Goal: Task Accomplishment & Management: Use online tool/utility

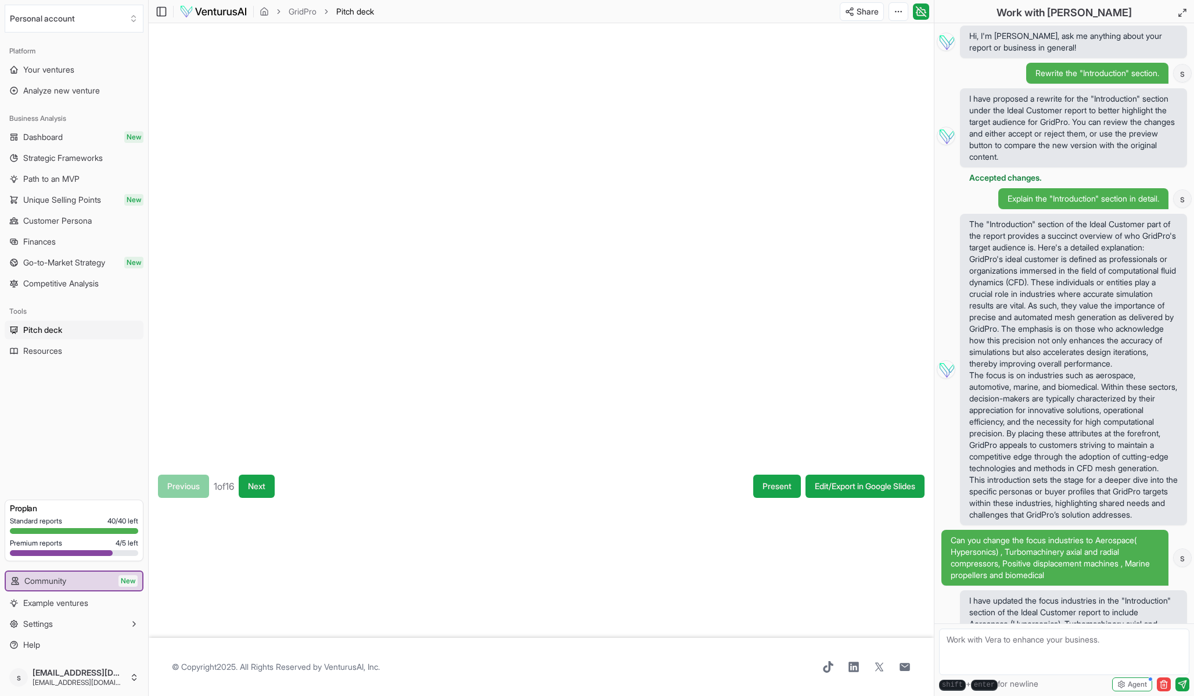
scroll to position [3515, 0]
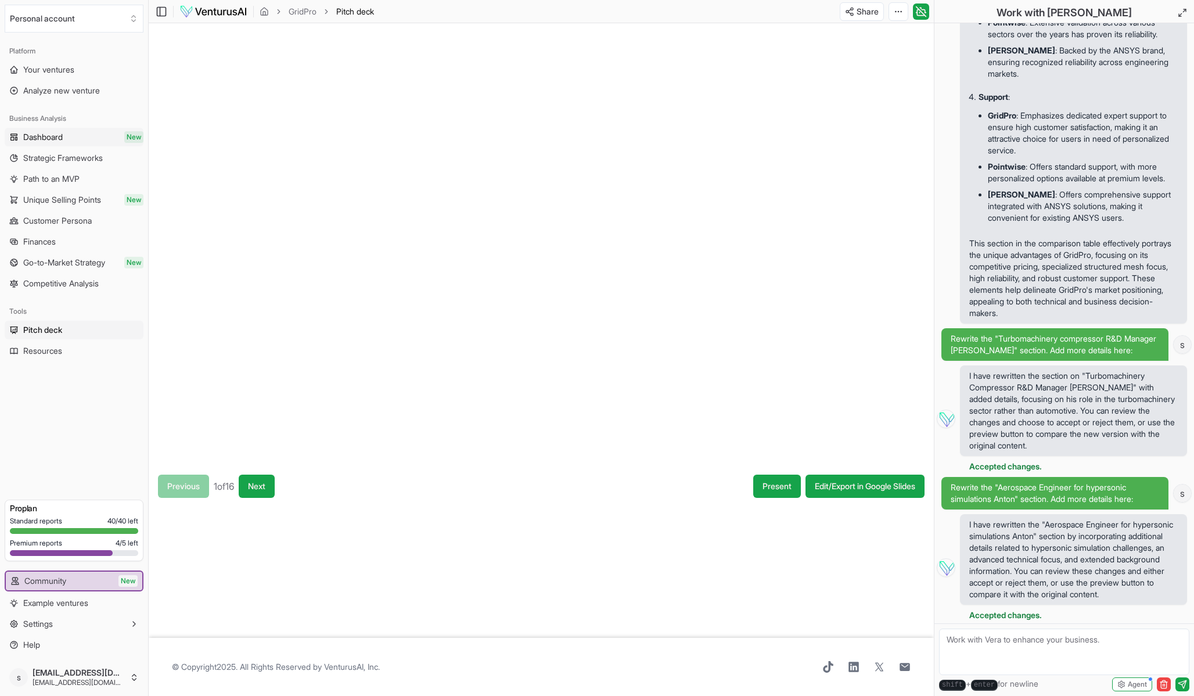
click at [70, 139] on link "Dashboard New" at bounding box center [74, 137] width 139 height 19
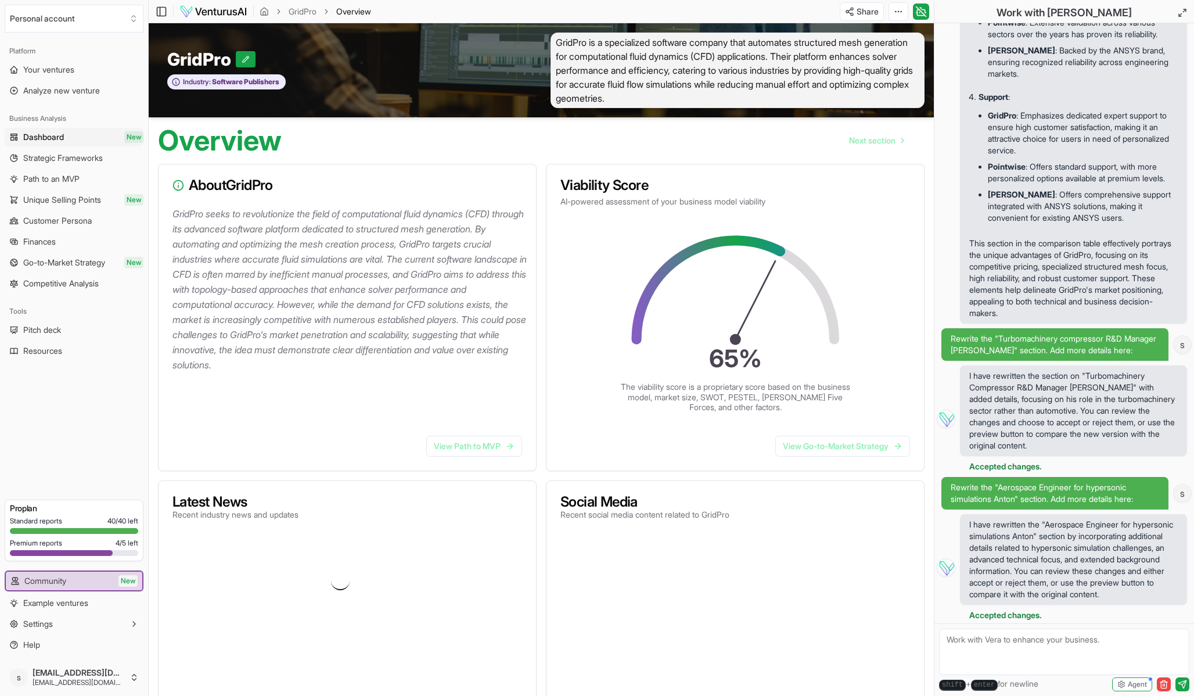
click at [107, 523] on span "40 / 40 left" at bounding box center [122, 520] width 31 height 9
click at [125, 581] on span "New" at bounding box center [127, 581] width 19 height 12
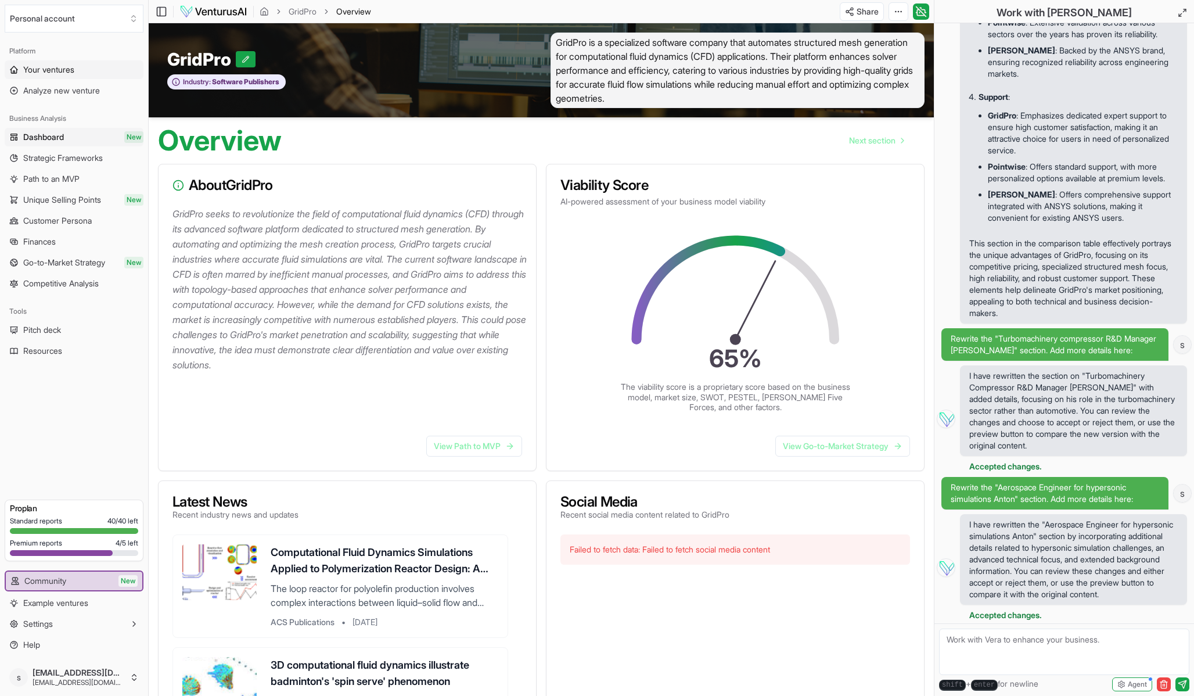
click at [60, 76] on link "Your ventures" at bounding box center [74, 69] width 139 height 19
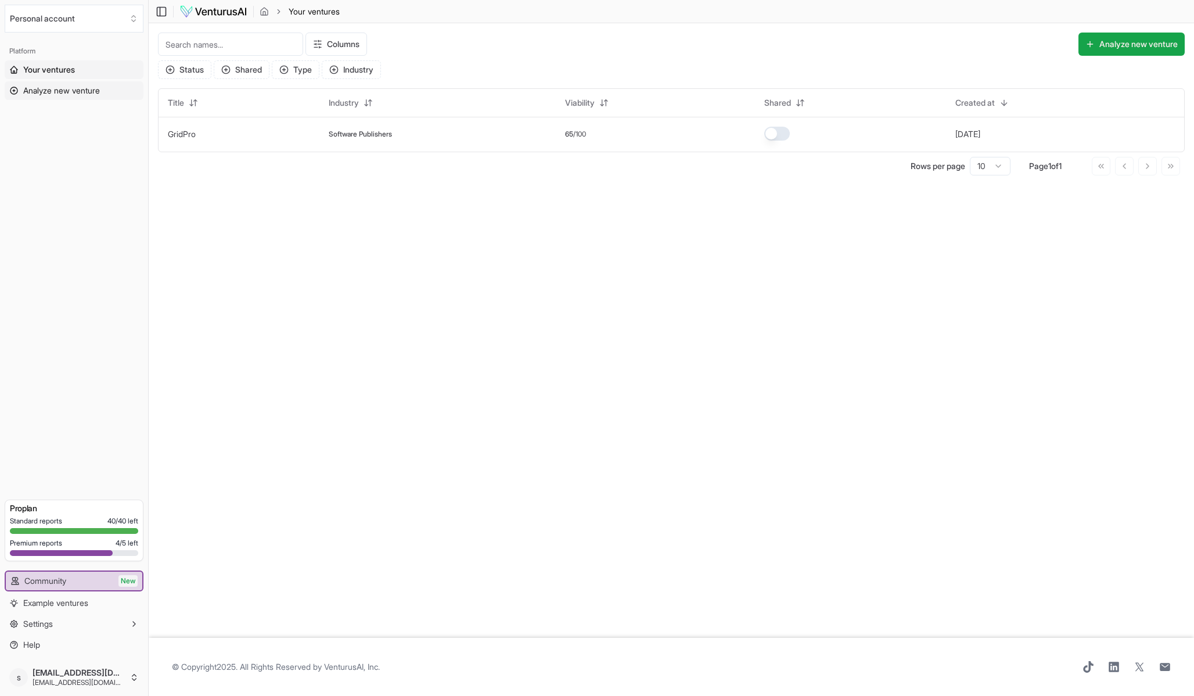
click at [60, 89] on span "Analyze new venture" at bounding box center [61, 91] width 77 height 12
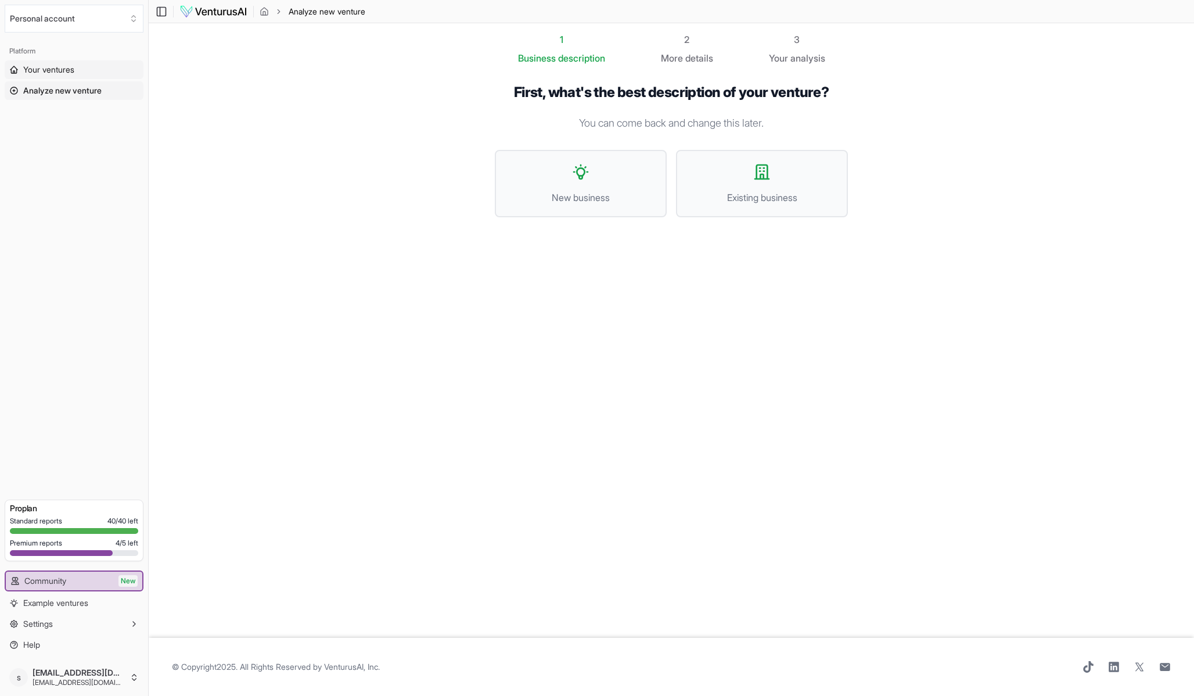
click at [58, 71] on span "Your ventures" at bounding box center [48, 70] width 51 height 12
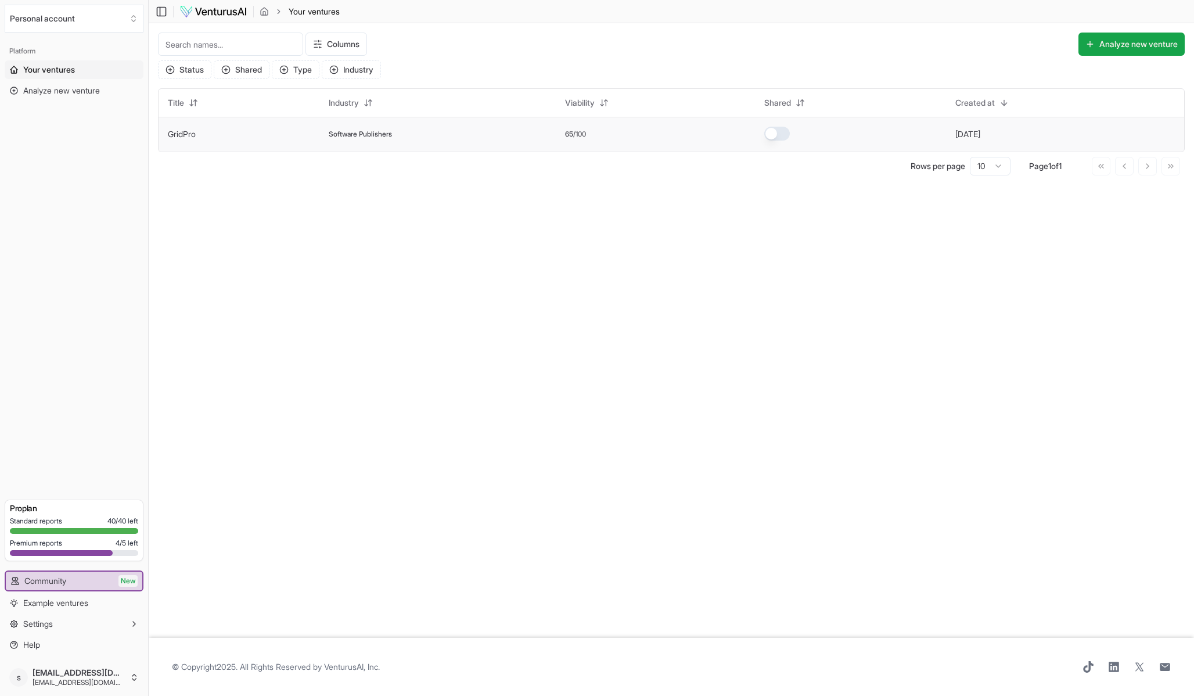
click at [184, 136] on link "GridPro" at bounding box center [182, 134] width 28 height 10
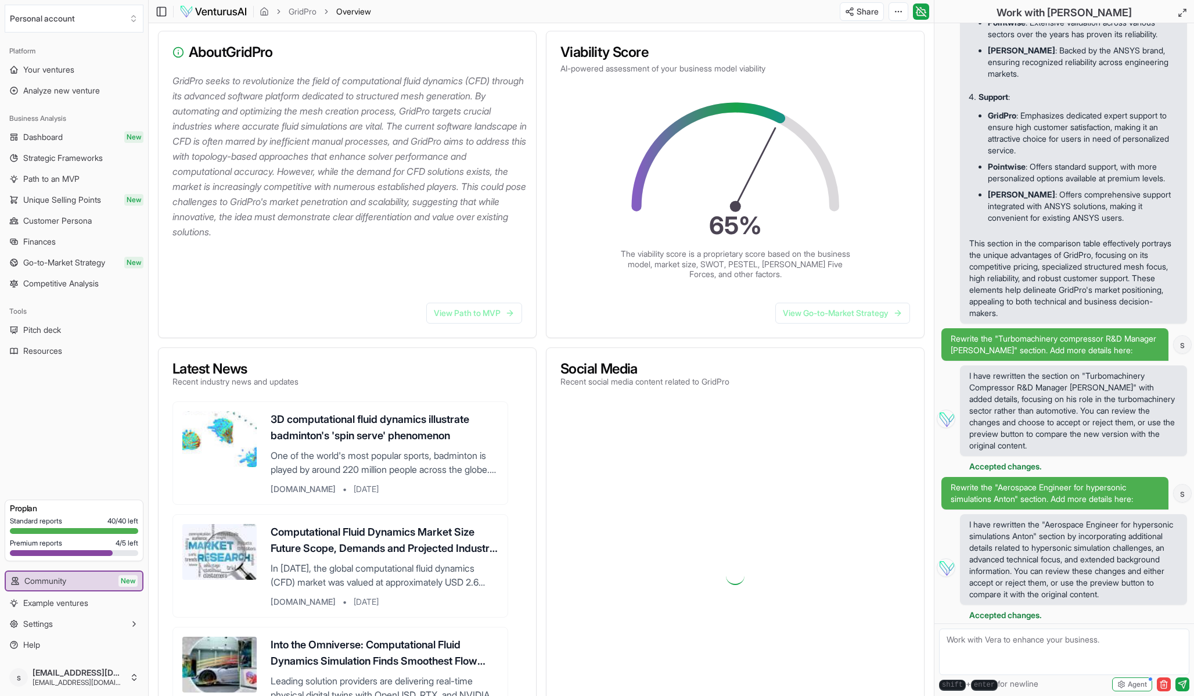
scroll to position [294, 0]
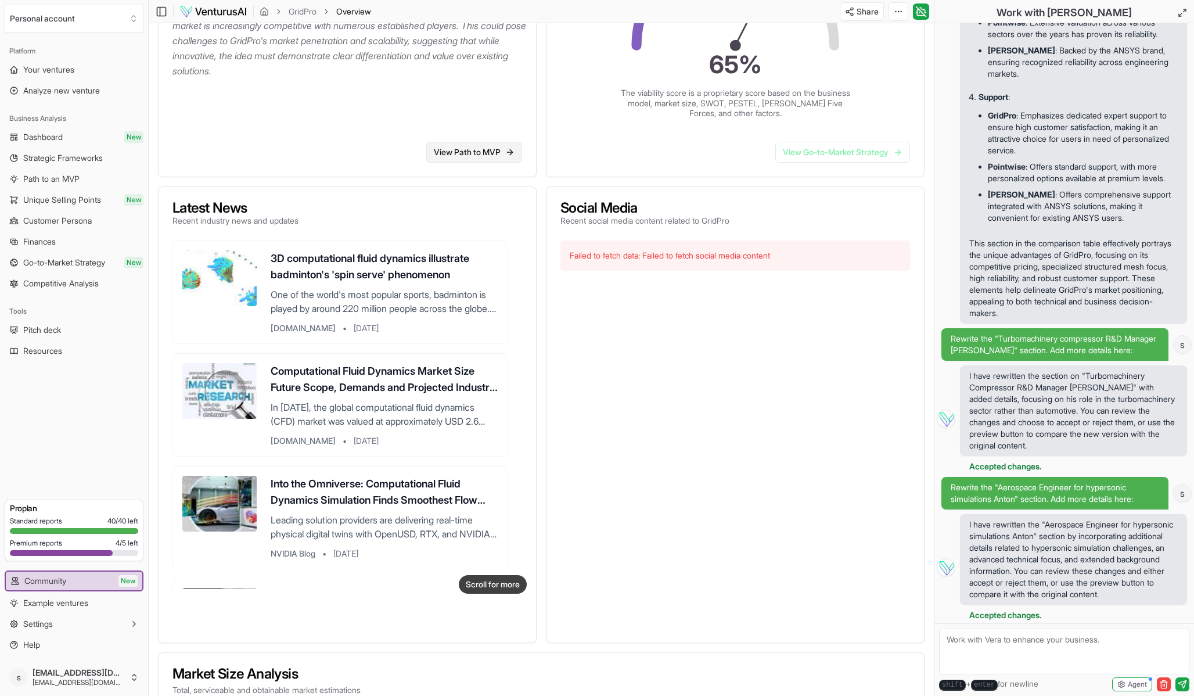
click at [478, 152] on link "View Path to MVP" at bounding box center [474, 152] width 96 height 21
